Goal: Task Accomplishment & Management: Manage account settings

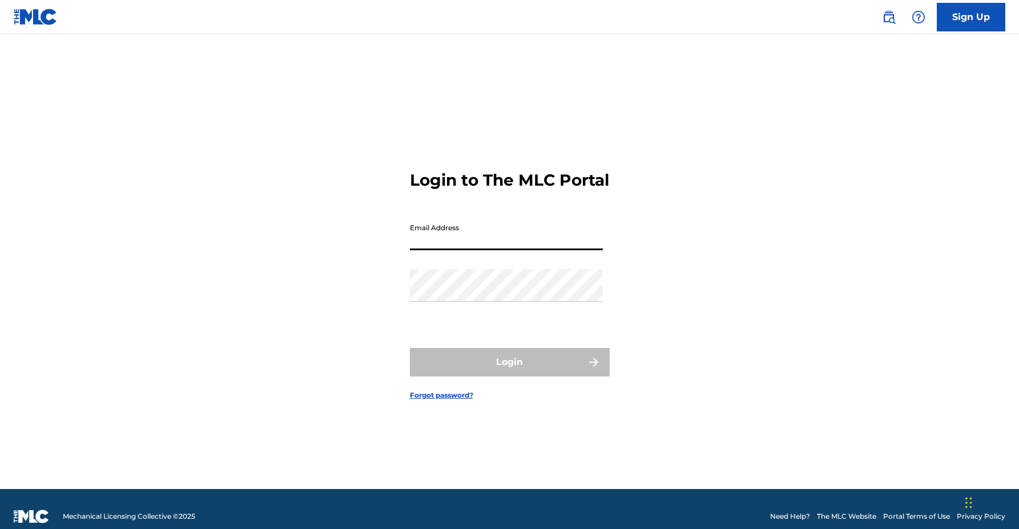
click at [490, 250] on input "Email Address" at bounding box center [506, 234] width 193 height 33
type input "[PERSON_NAME][EMAIL_ADDRESS][PERSON_NAME][DOMAIN_NAME]"
click at [509, 372] on button "Login" at bounding box center [510, 362] width 200 height 29
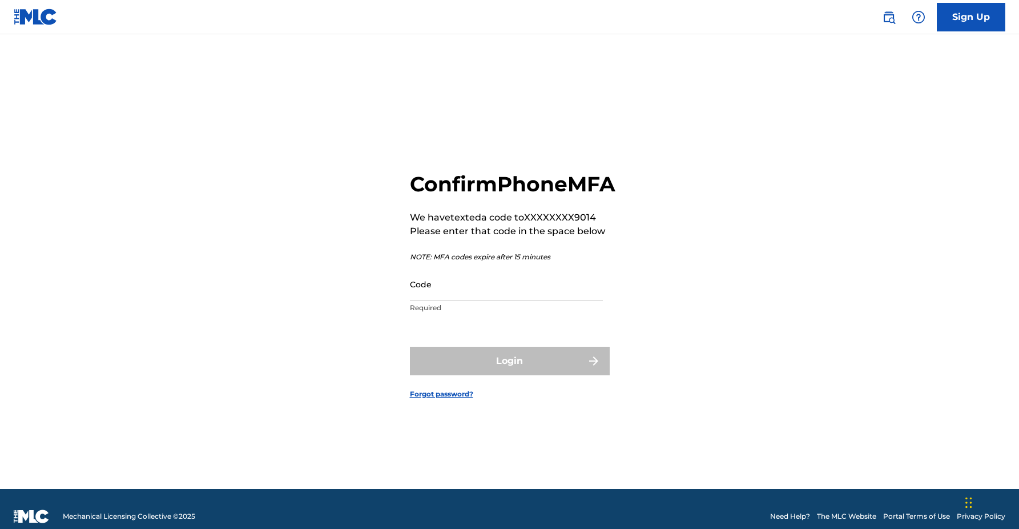
click at [456, 300] on input "Code" at bounding box center [506, 284] width 193 height 33
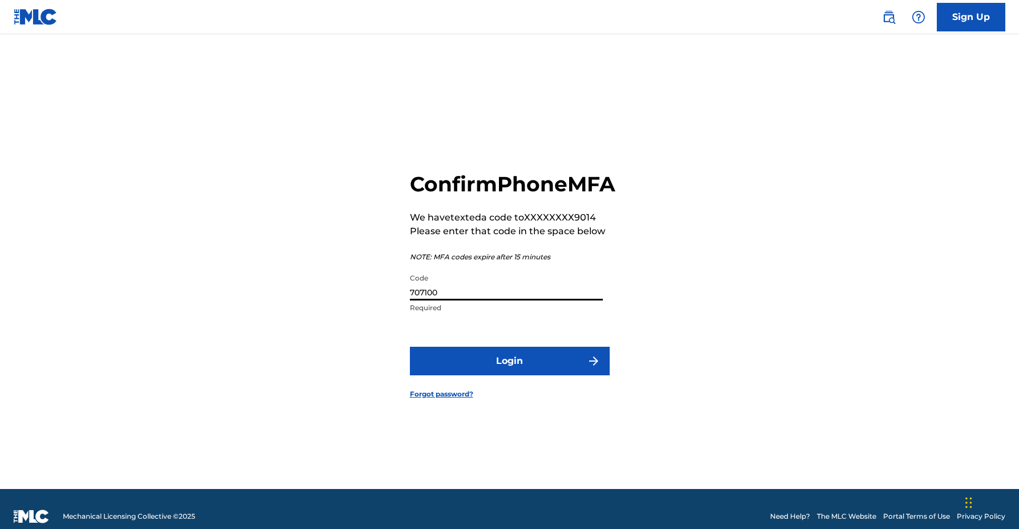
type input "707100"
click at [509, 374] on button "Login" at bounding box center [510, 361] width 200 height 29
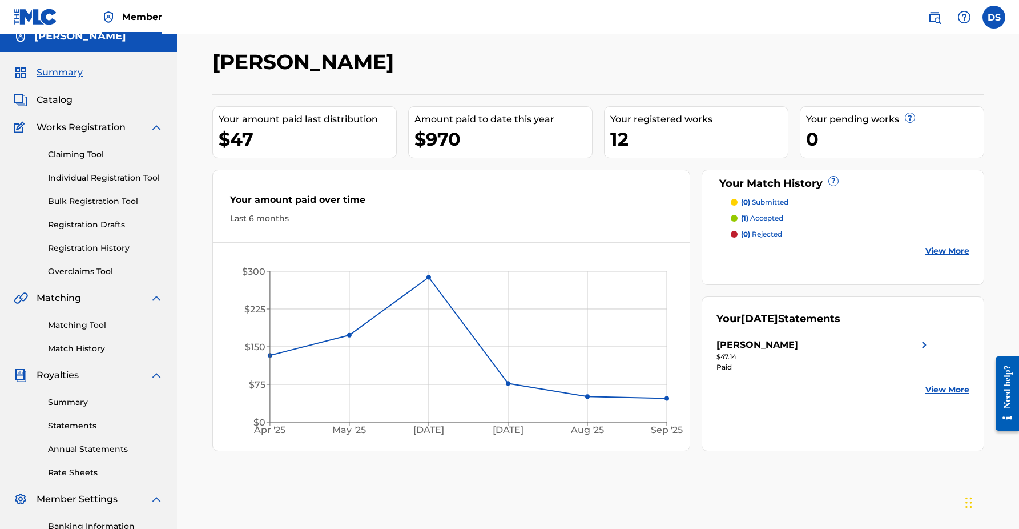
scroll to position [3, 0]
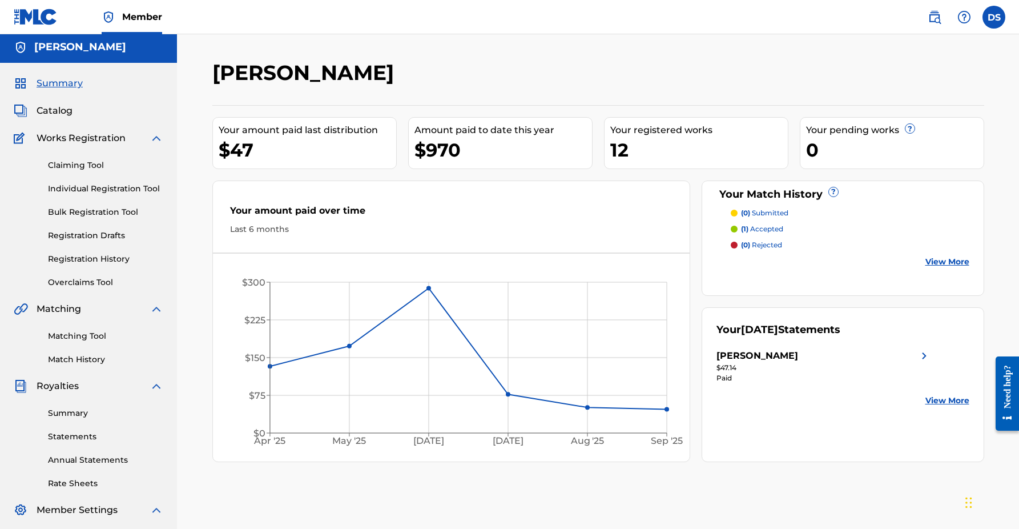
click at [67, 110] on span "Catalog" at bounding box center [55, 111] width 36 height 14
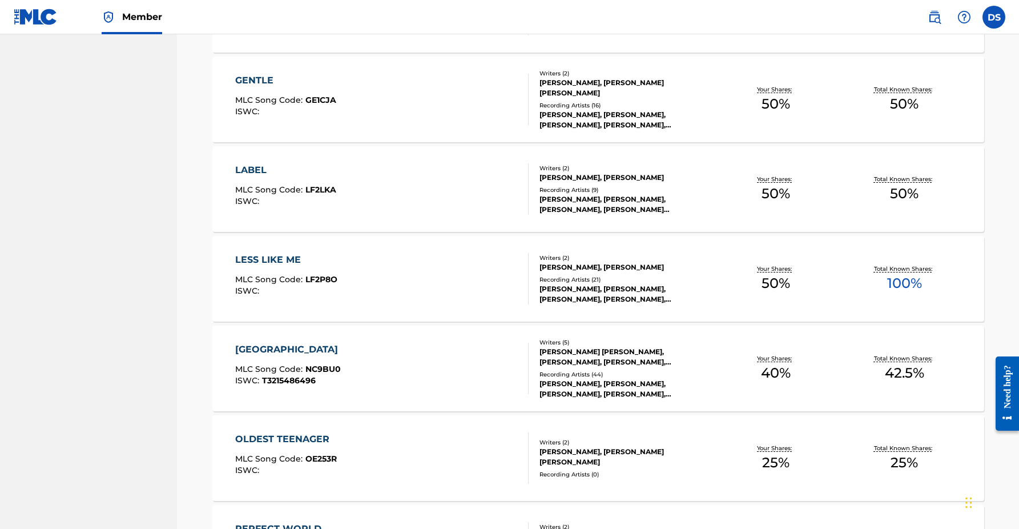
scroll to position [604, 0]
click at [894, 287] on span "100 %" at bounding box center [905, 282] width 35 height 21
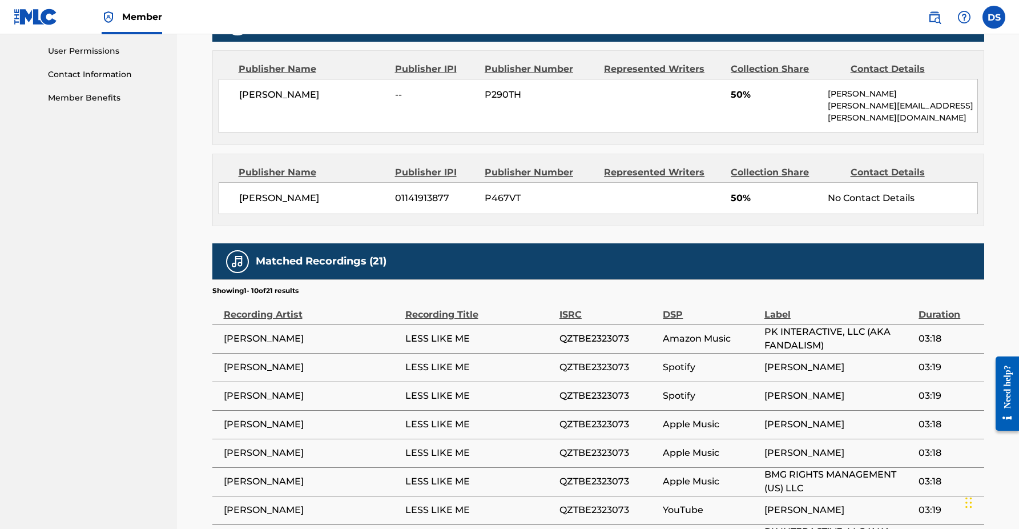
scroll to position [1, 0]
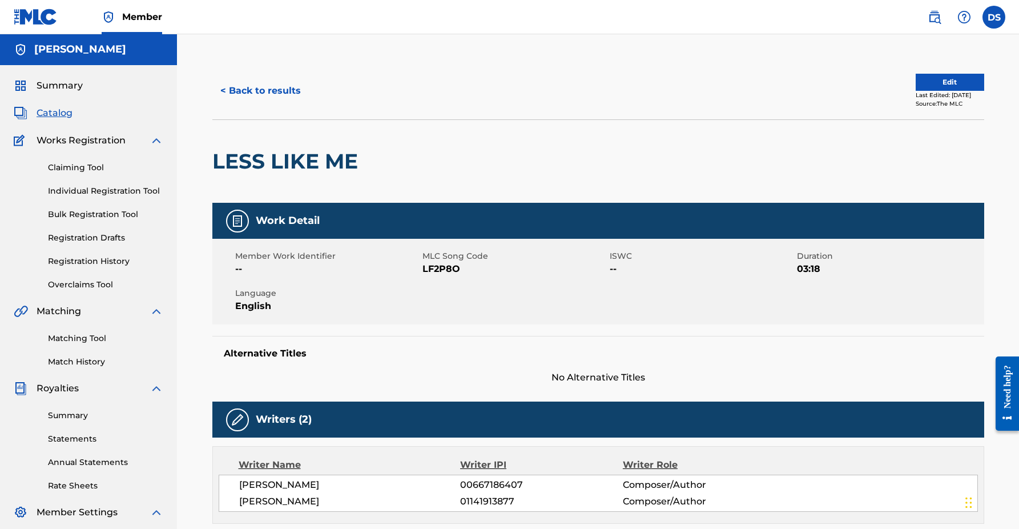
click at [82, 439] on link "Statements" at bounding box center [105, 439] width 115 height 12
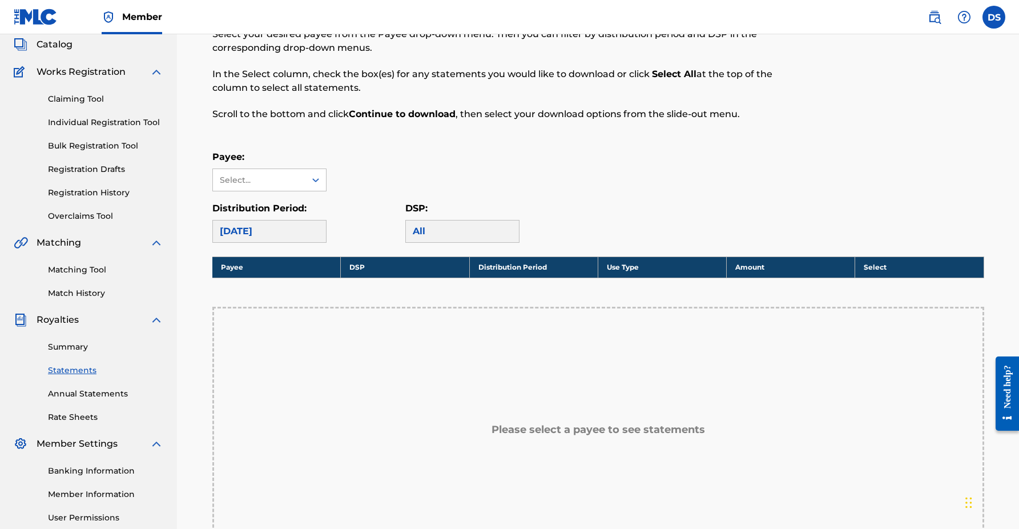
scroll to position [77, 0]
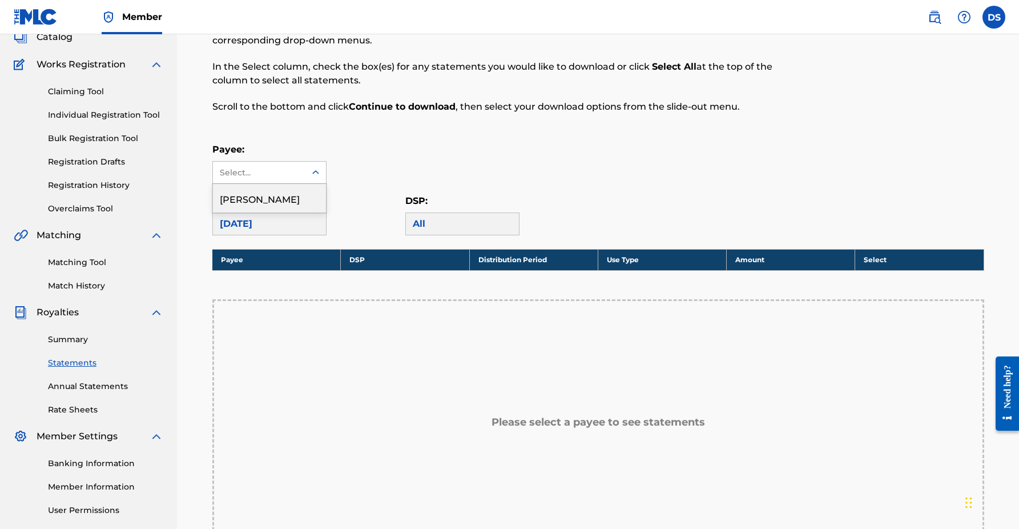
click at [311, 171] on icon at bounding box center [315, 172] width 11 height 11
click at [278, 212] on div "[PERSON_NAME]" at bounding box center [269, 198] width 113 height 29
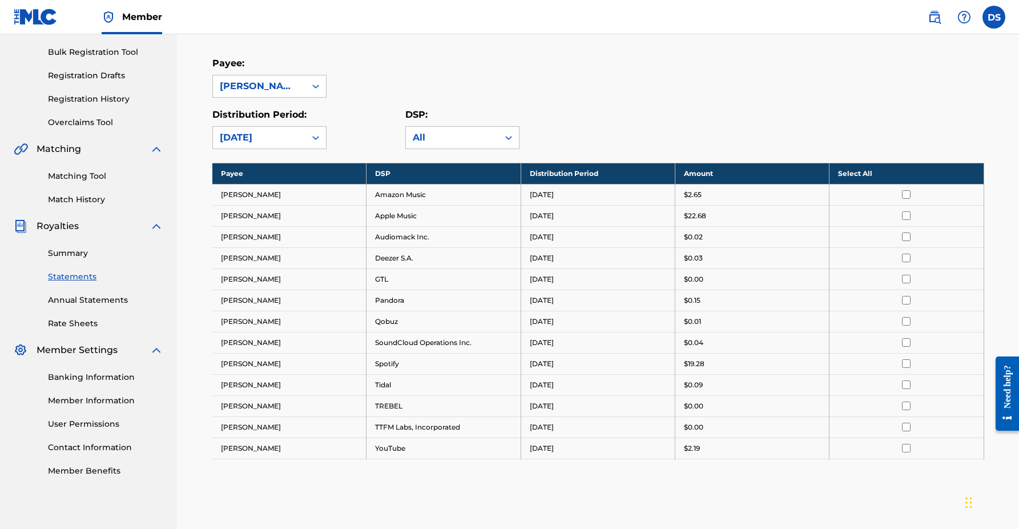
scroll to position [211, 0]
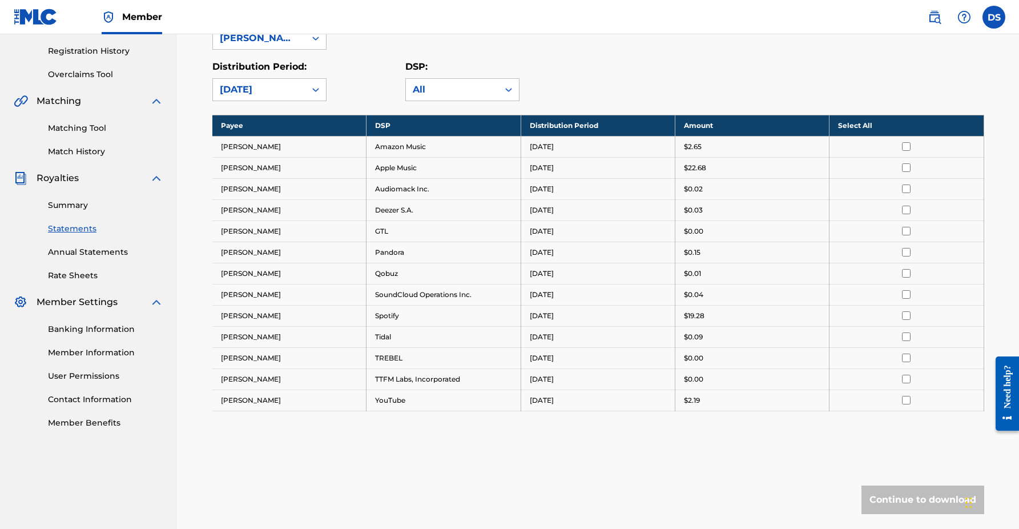
click at [81, 210] on link "Summary" at bounding box center [105, 205] width 115 height 12
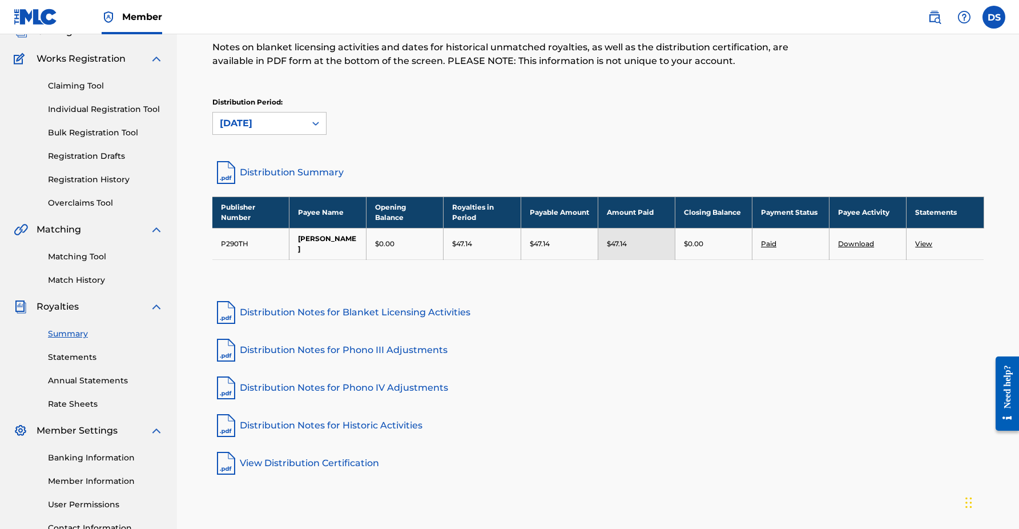
scroll to position [85, 0]
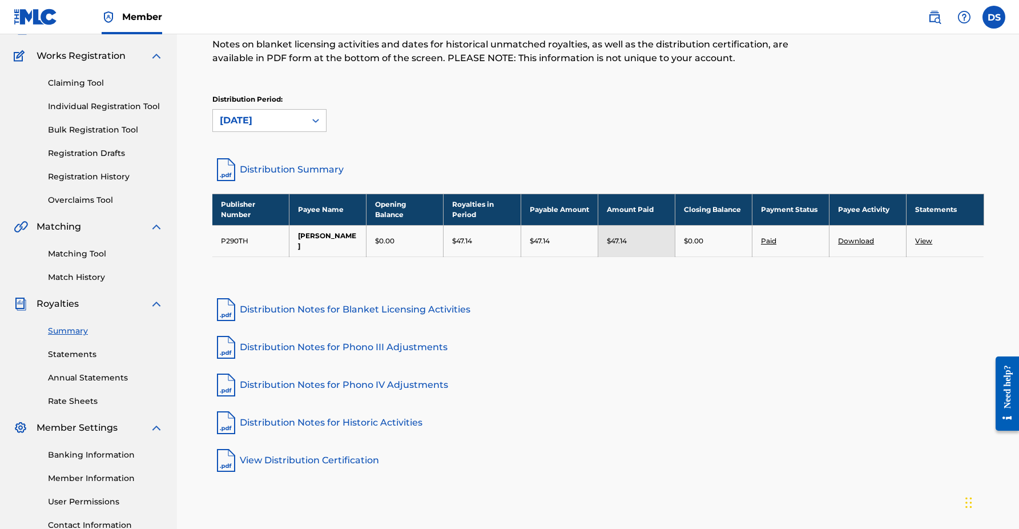
click at [923, 242] on link "View" at bounding box center [924, 240] width 17 height 9
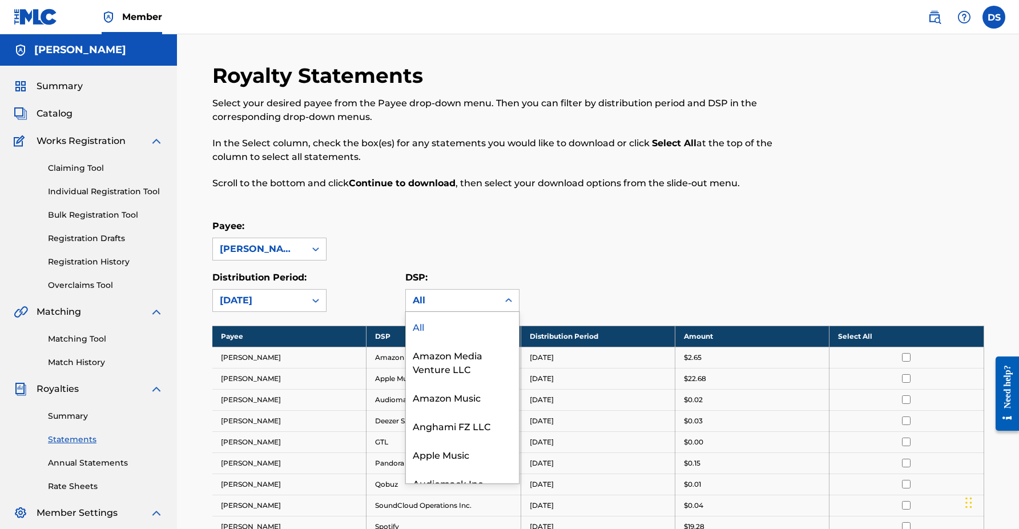
click at [496, 291] on div "All" at bounding box center [452, 301] width 93 height 22
click at [483, 246] on div "Payee: [PERSON_NAME]" at bounding box center [598, 239] width 772 height 41
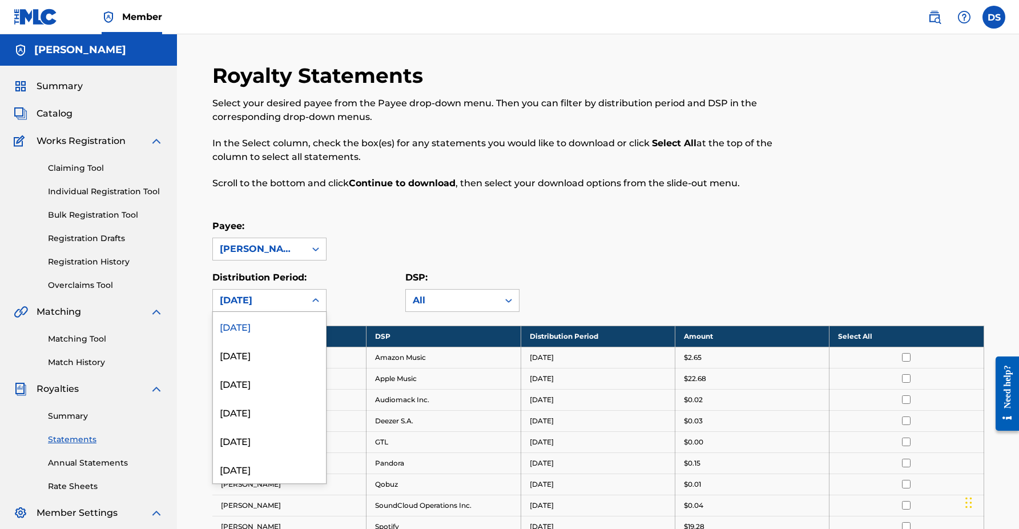
click at [306, 302] on div at bounding box center [316, 300] width 21 height 21
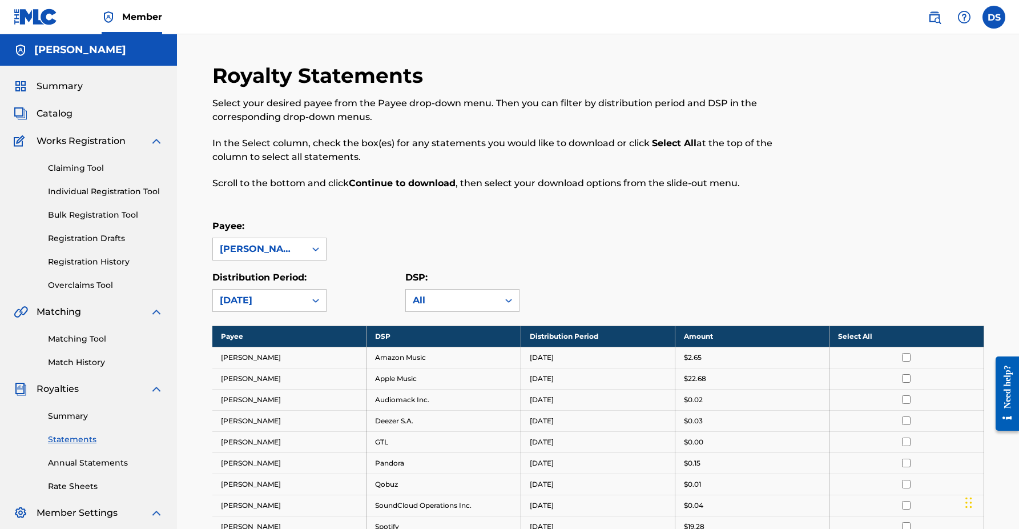
click at [387, 237] on div "Payee: [PERSON_NAME]" at bounding box center [598, 239] width 772 height 41
click at [66, 114] on span "Catalog" at bounding box center [55, 114] width 36 height 14
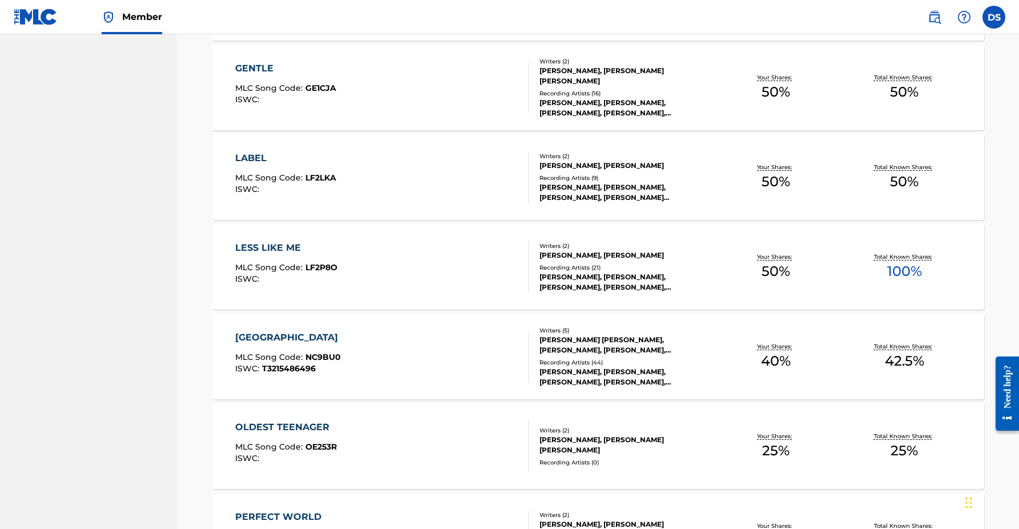
scroll to position [621, 0]
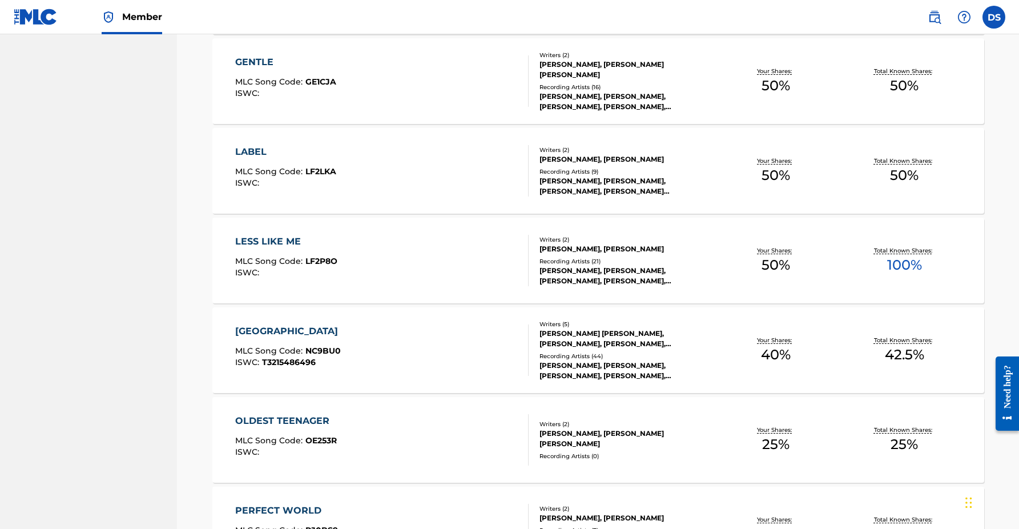
click at [288, 231] on div "LESS LIKE ME MLC Song Code : LF2P8O ISWC : Writers ( 2 ) [PERSON_NAME], [PERSON…" at bounding box center [598, 261] width 772 height 86
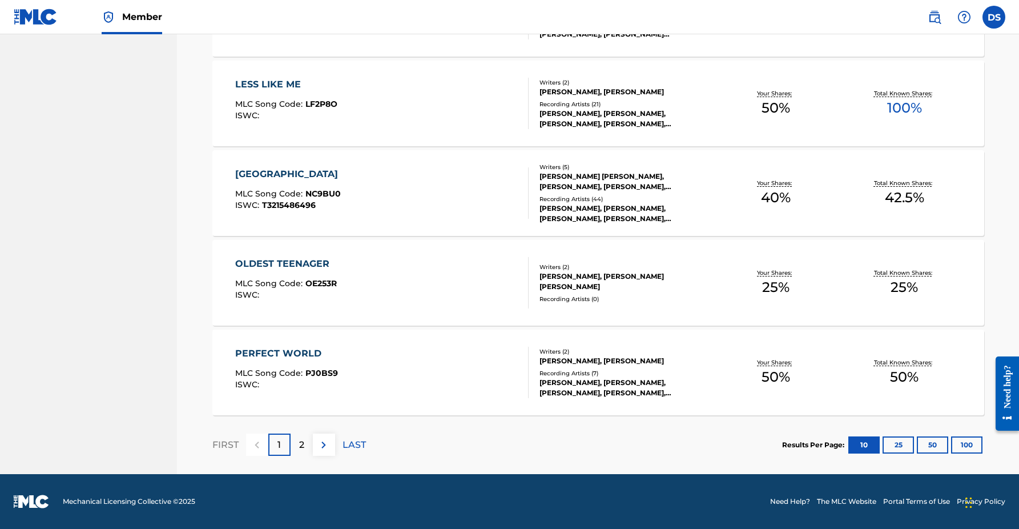
scroll to position [778, 0]
